Goal: Check status: Check status

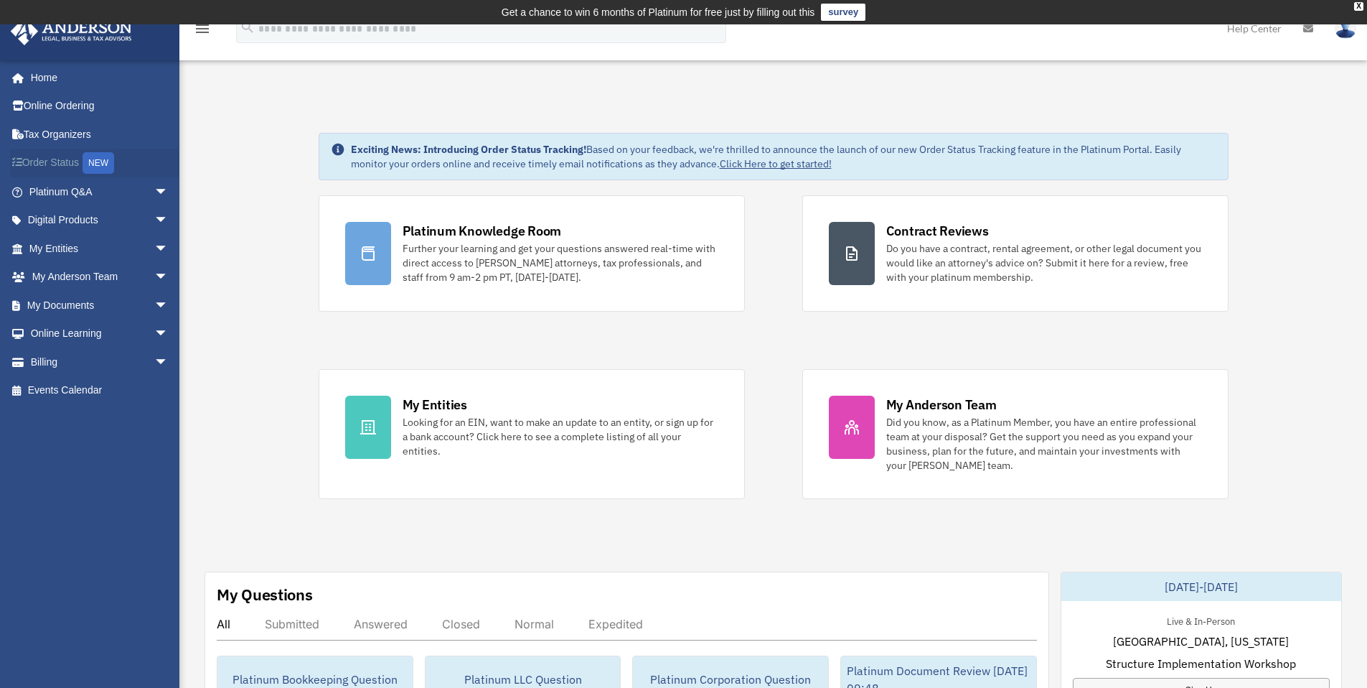
click at [53, 167] on link "Order Status NEW" at bounding box center [100, 163] width 180 height 29
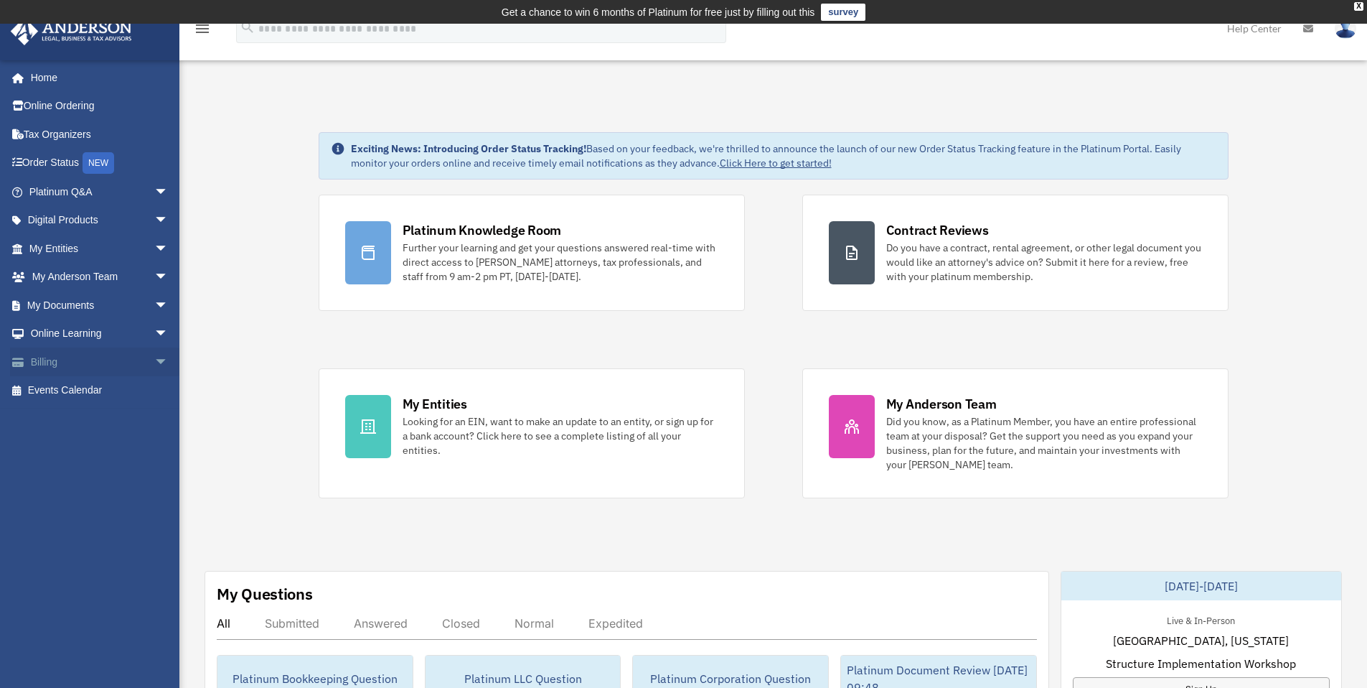
click at [72, 362] on link "Billing arrow_drop_down" at bounding box center [100, 361] width 180 height 29
